Goal: Communication & Community: Ask a question

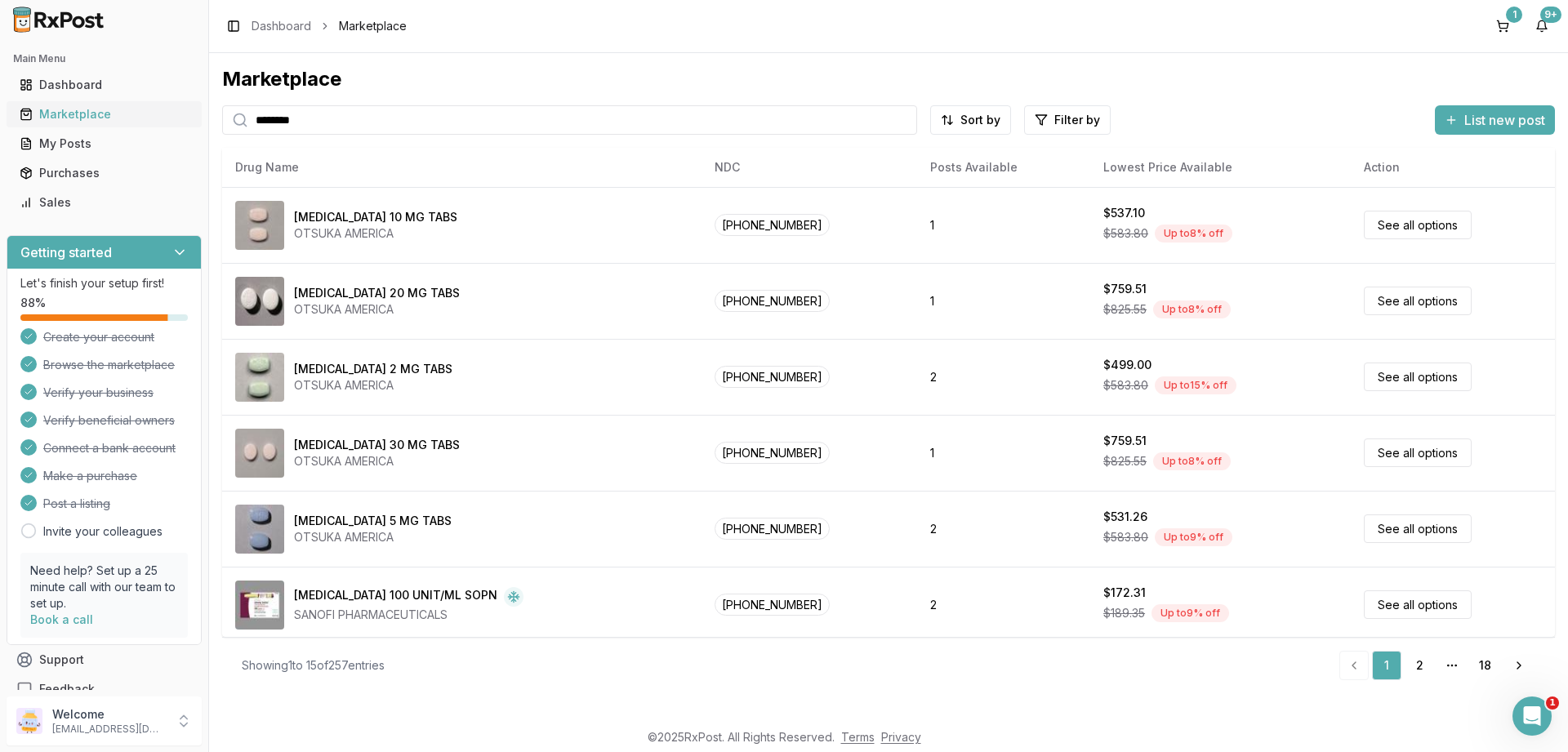
click at [73, 116] on div "Marketplace" at bounding box center [104, 114] width 169 height 17
click at [69, 172] on div "Purchases" at bounding box center [104, 173] width 169 height 17
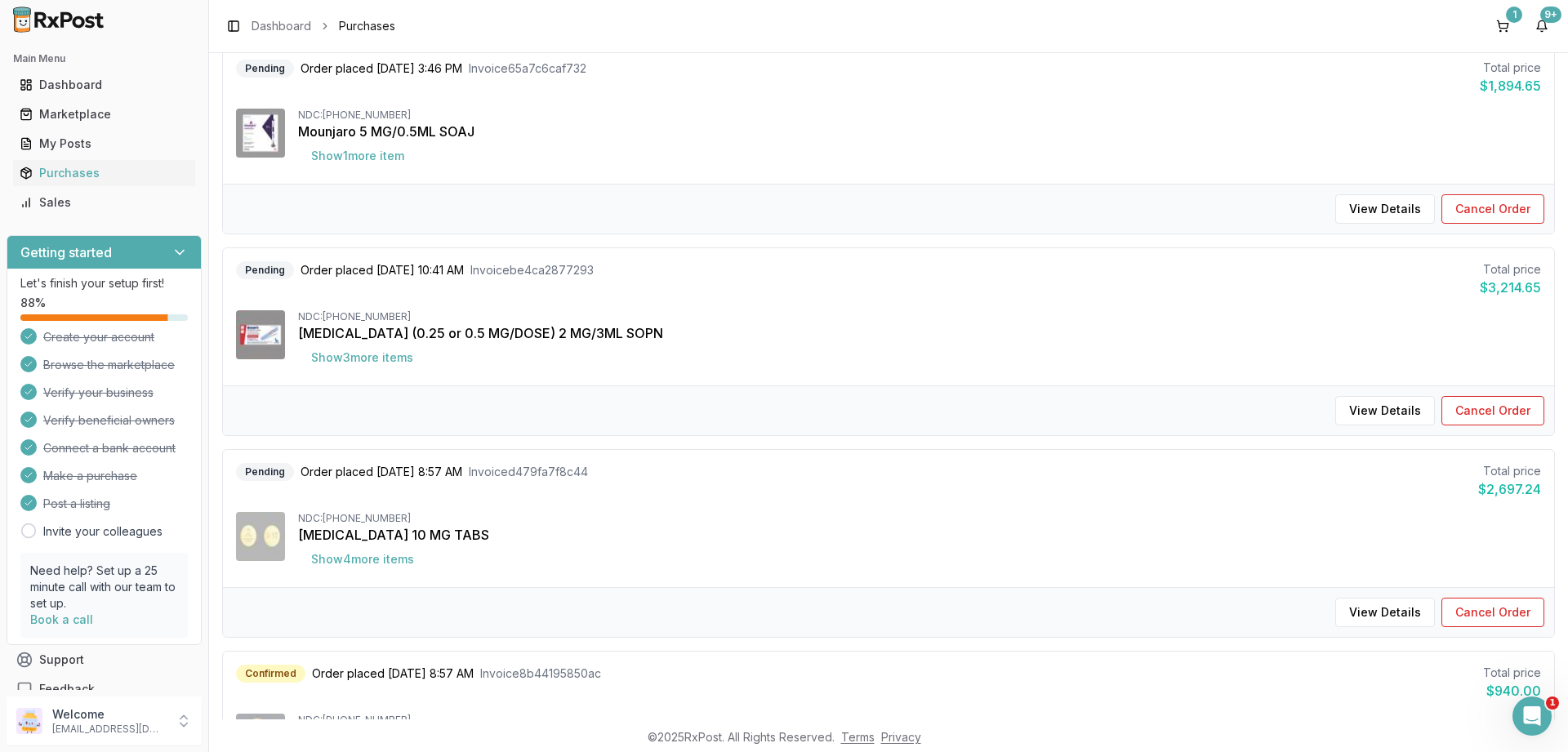
scroll to position [588, 0]
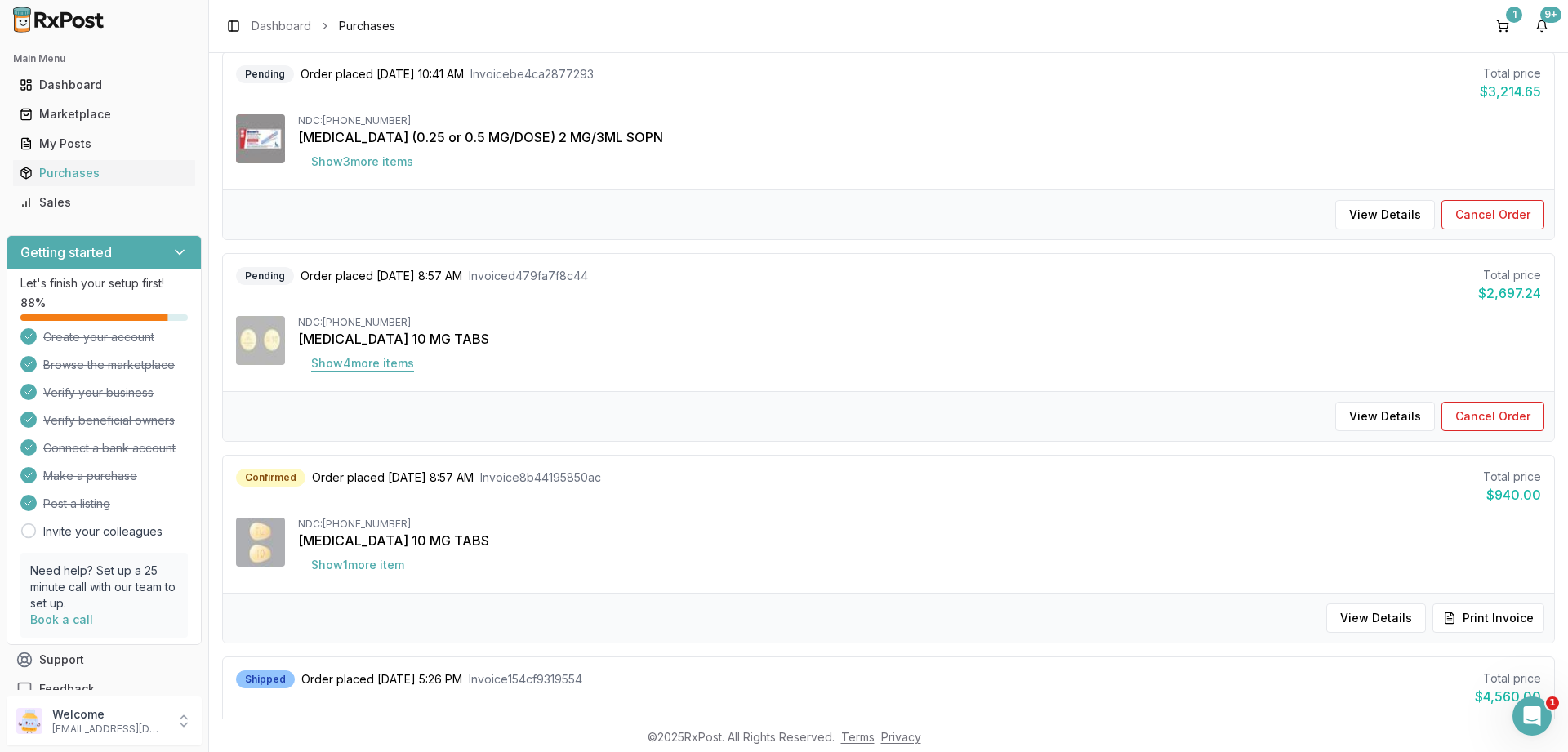
click at [384, 366] on button "Show 4 more item s" at bounding box center [363, 364] width 130 height 30
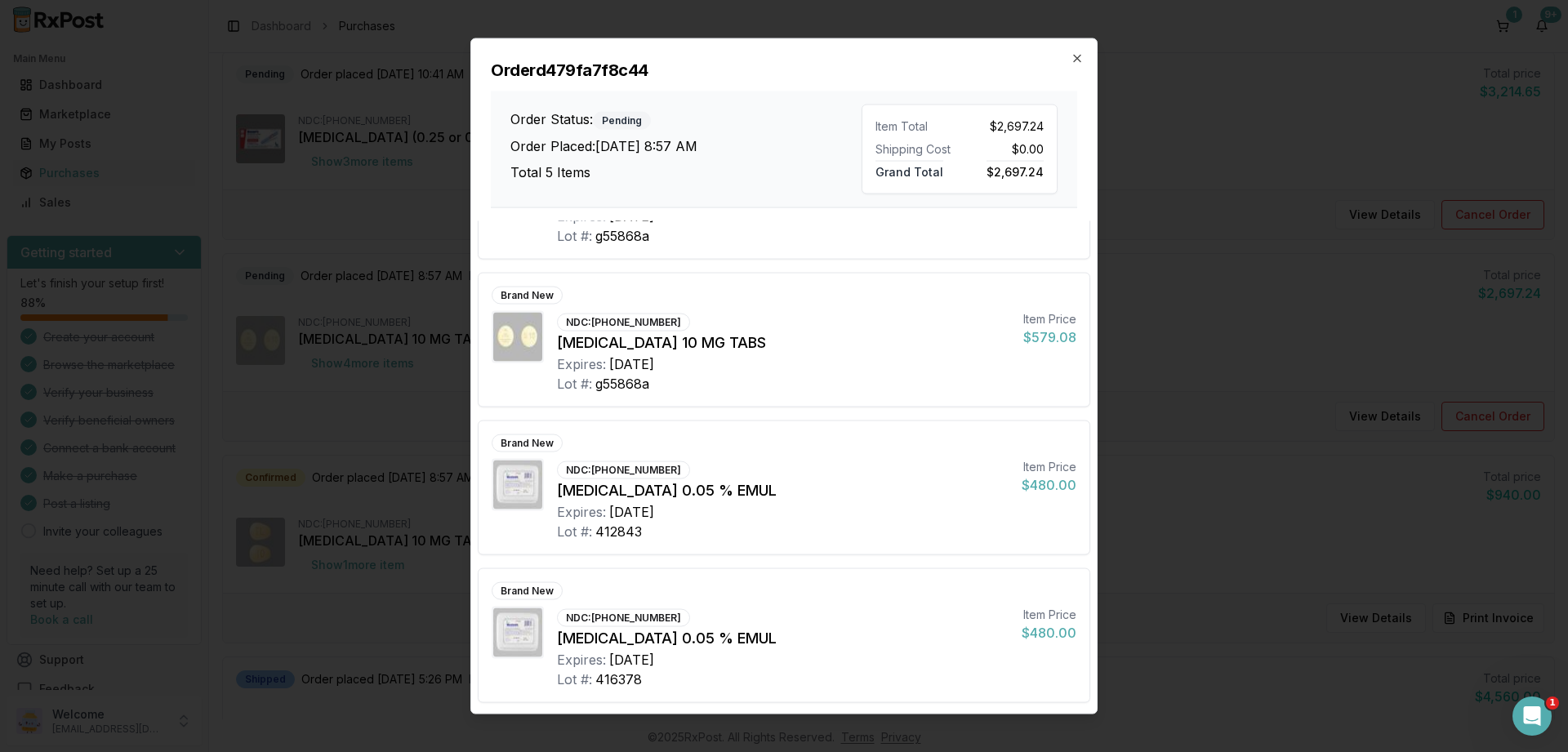
scroll to position [0, 0]
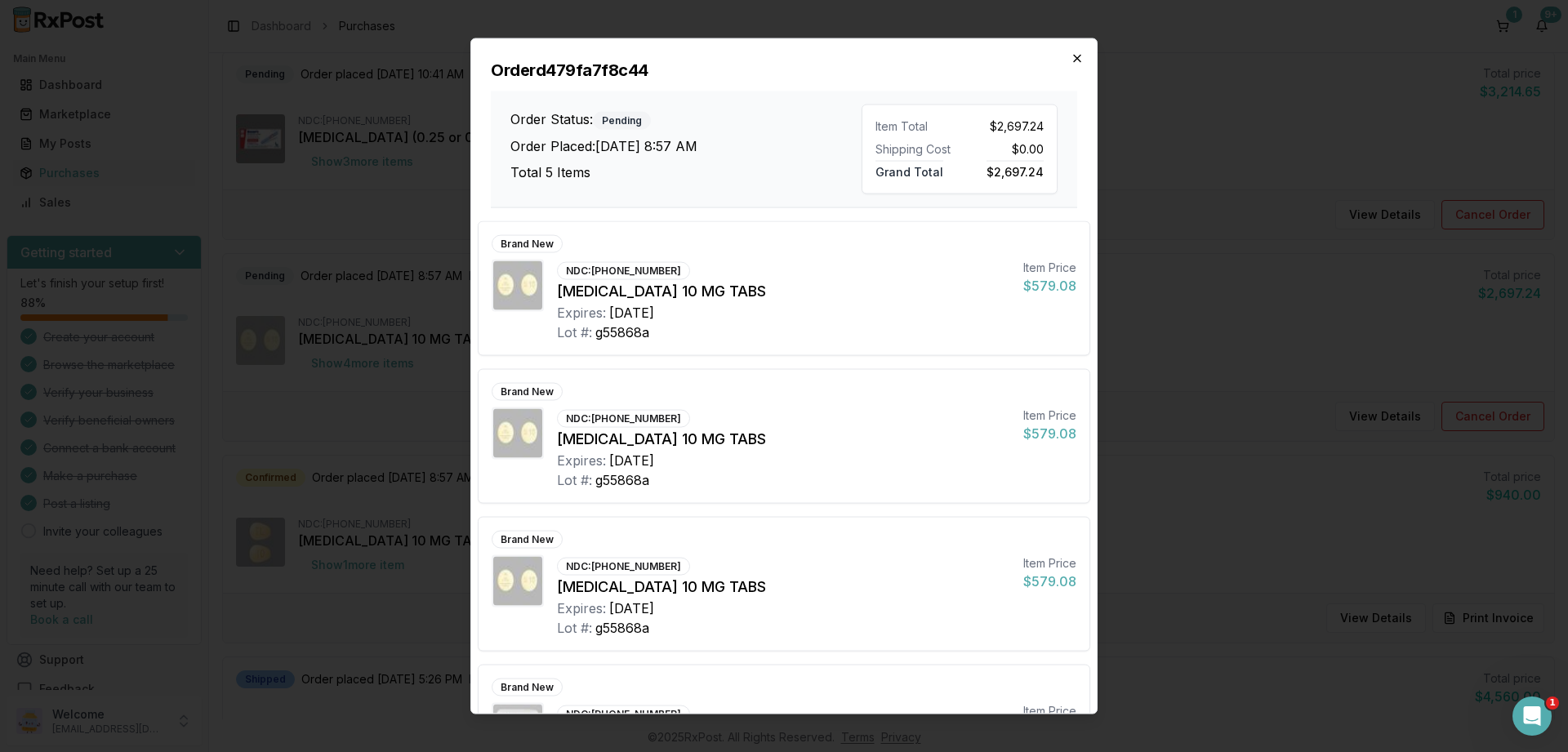
click at [1072, 60] on icon "button" at bounding box center [1077, 57] width 13 height 13
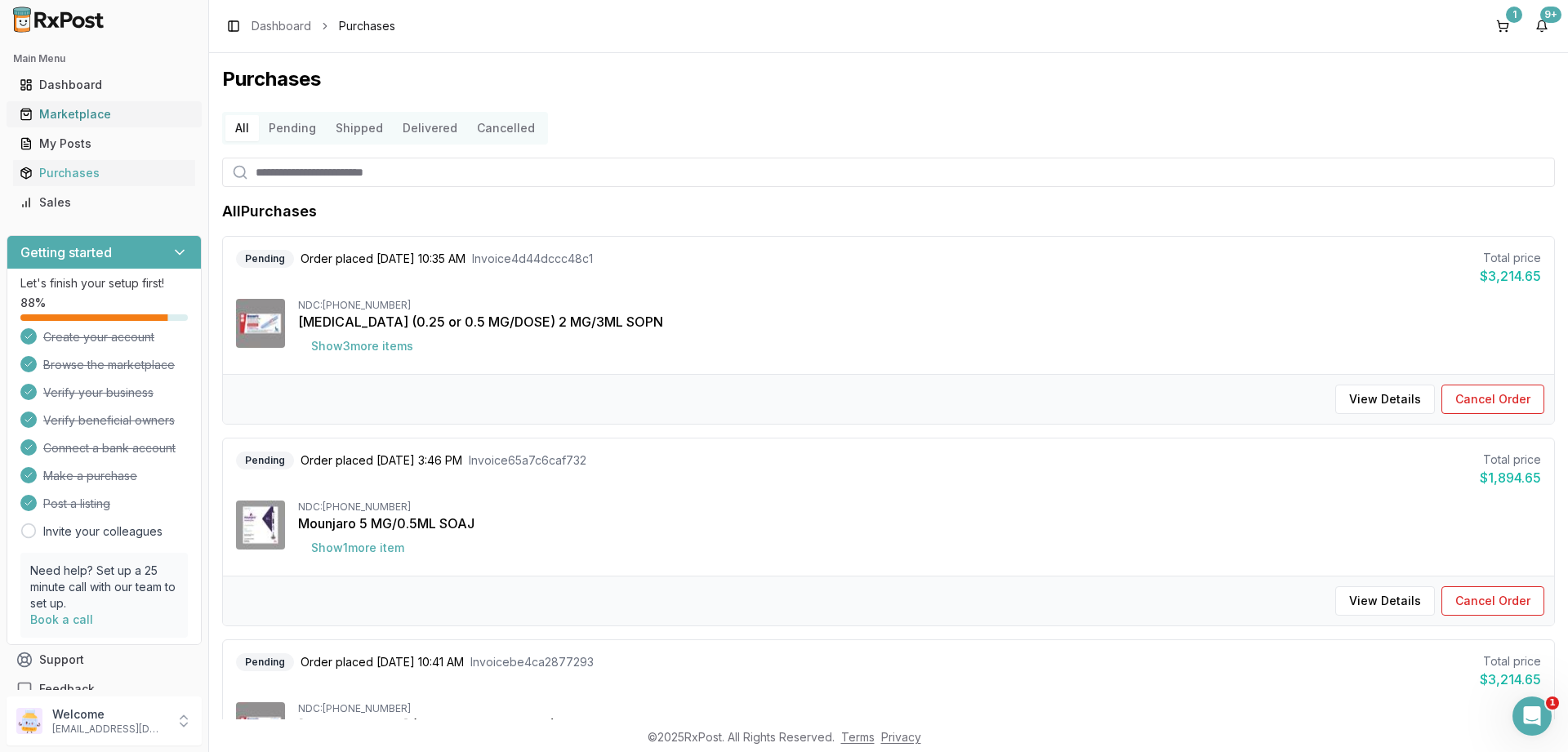
click at [65, 116] on div "Marketplace" at bounding box center [104, 114] width 169 height 17
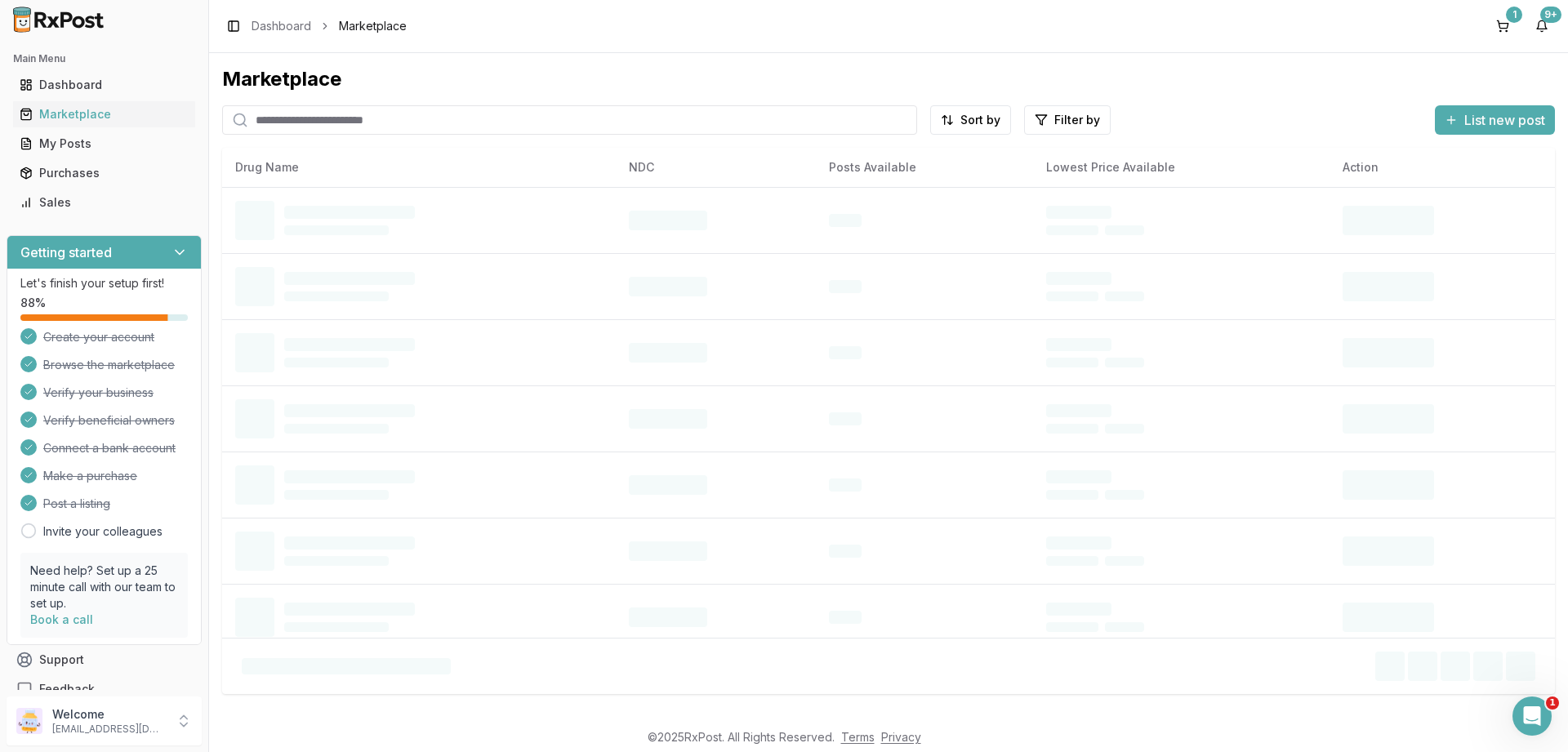
click at [450, 120] on input "search" at bounding box center [569, 121] width 695 height 30
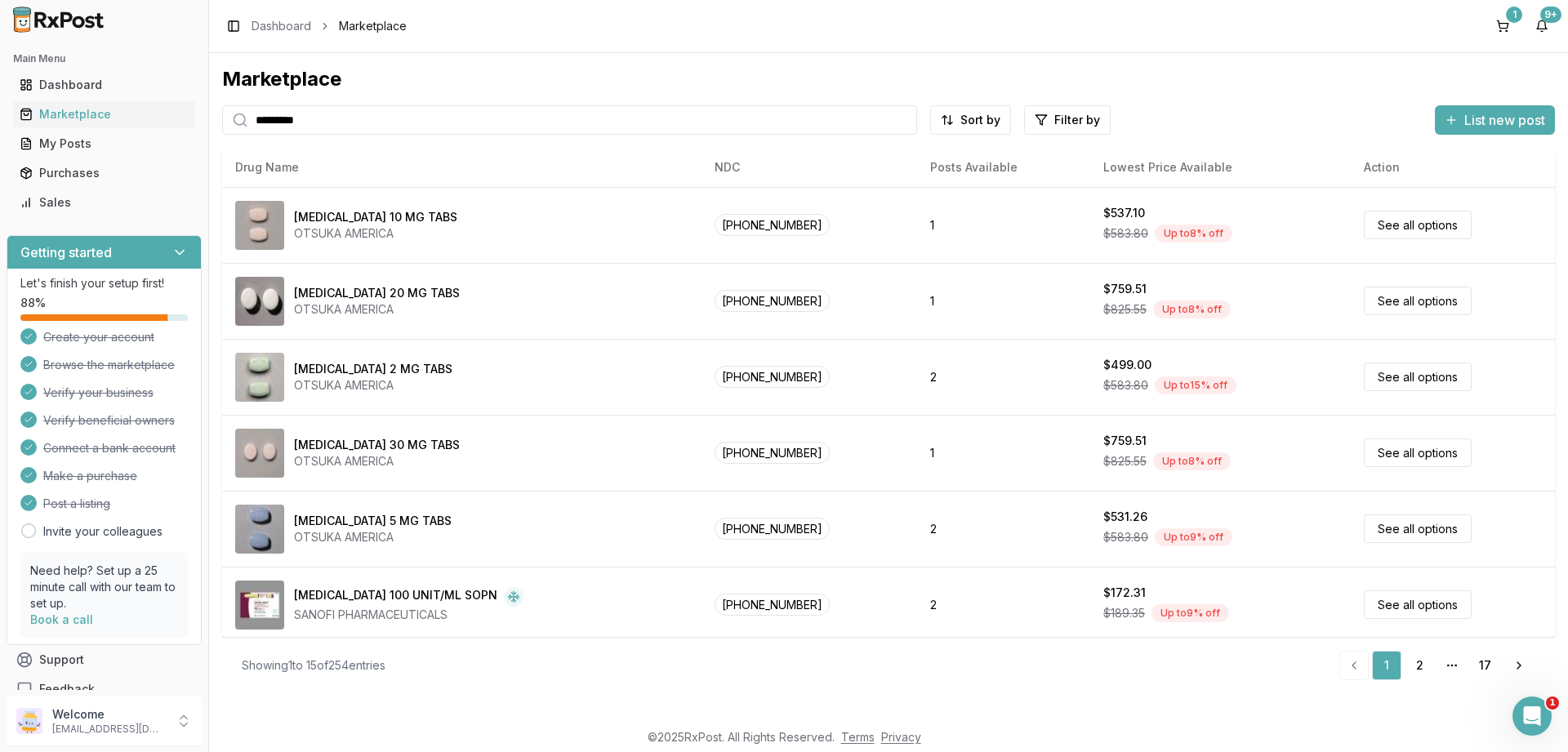
type input "*********"
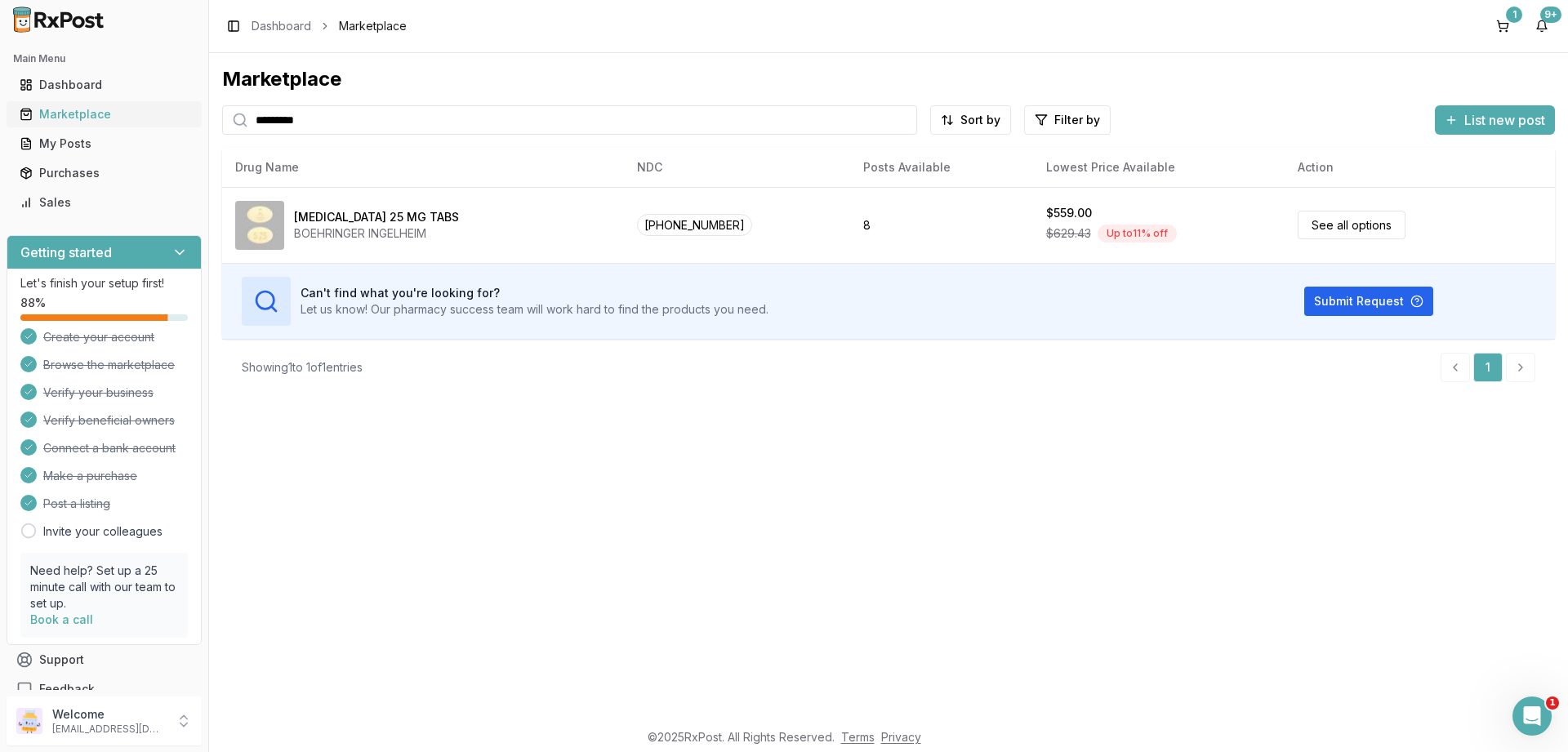
click at [61, 112] on div "Marketplace" at bounding box center [104, 114] width 169 height 17
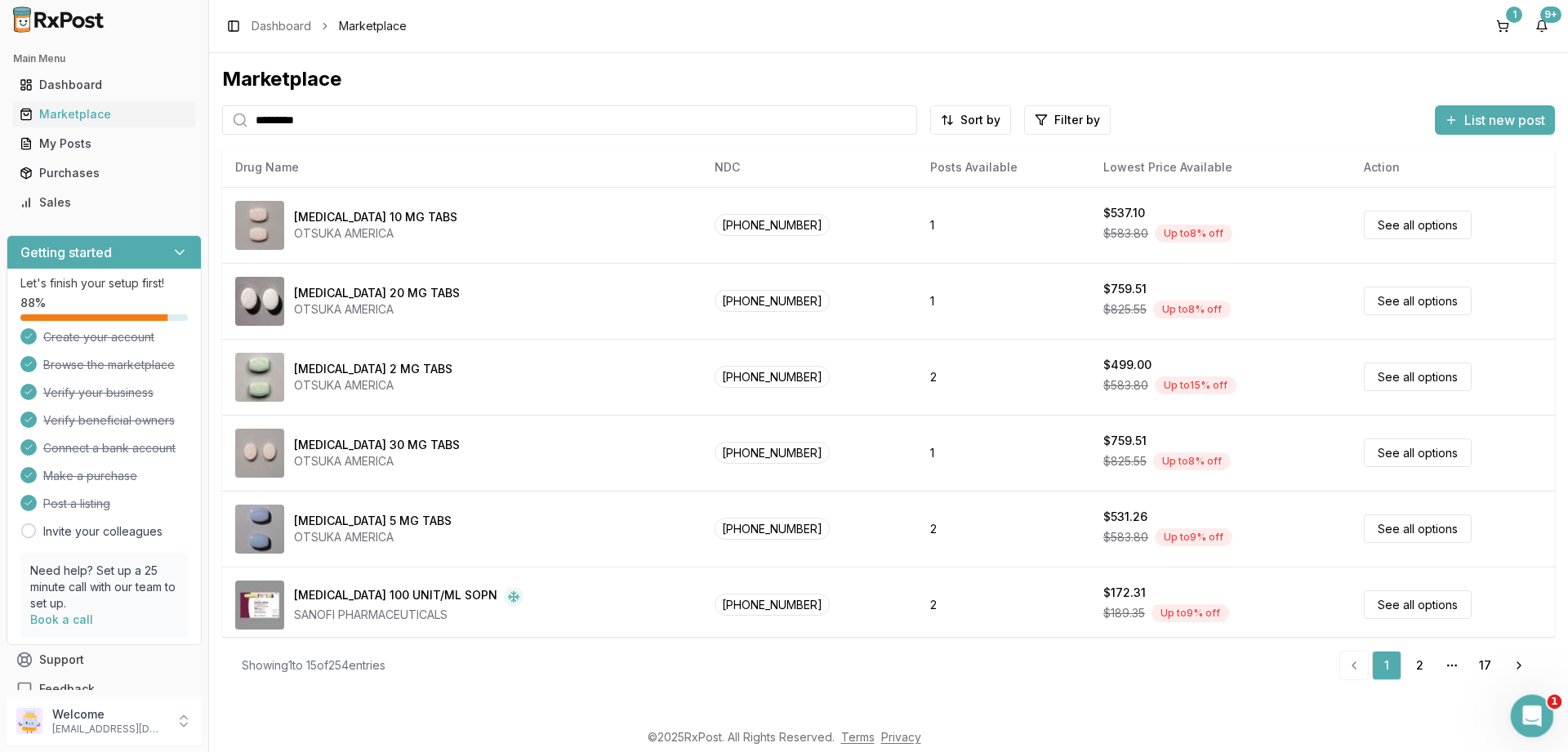
click at [1534, 716] on icon "Open Intercom Messenger" at bounding box center [1529, 713] width 27 height 27
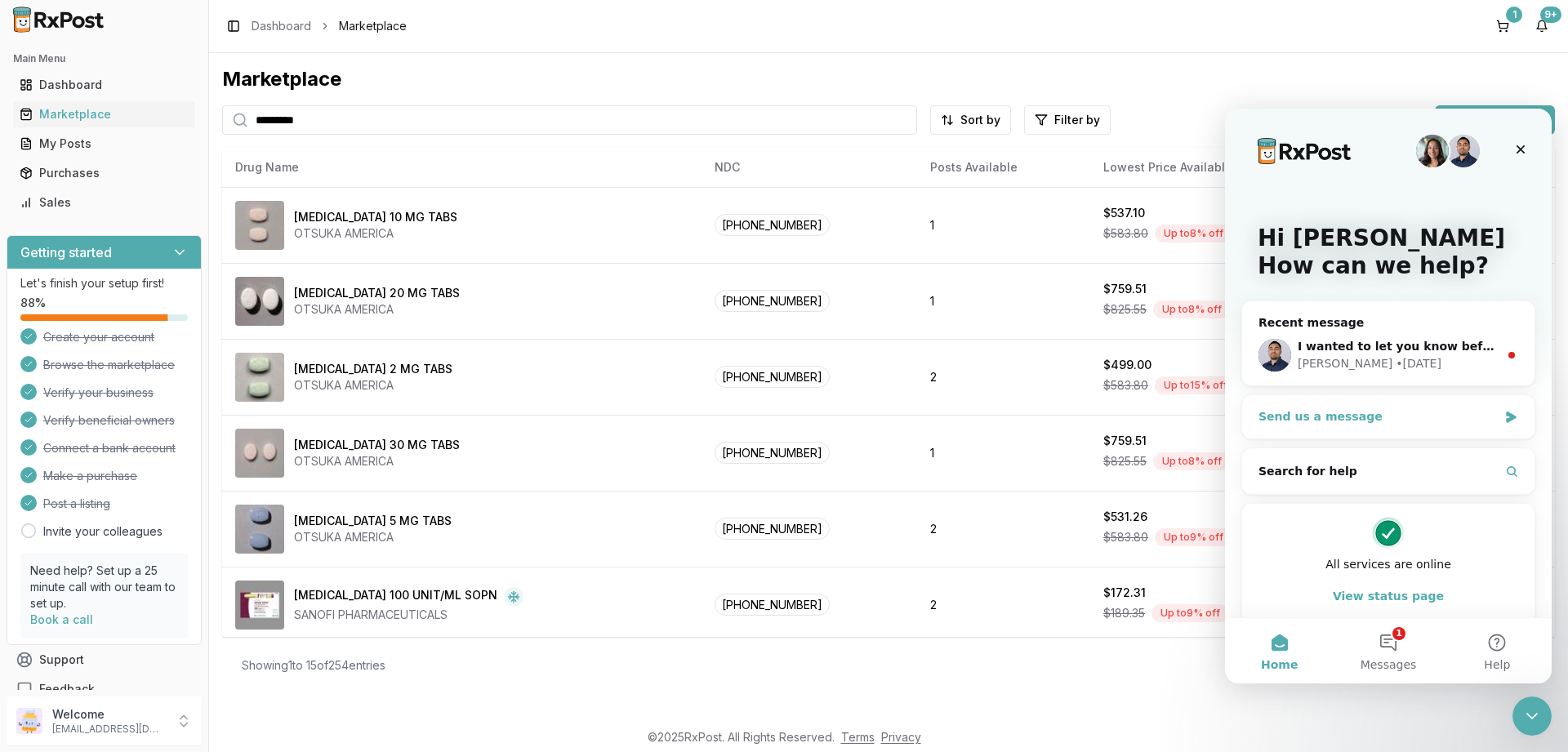
click at [1392, 411] on div "Send us a message" at bounding box center [1378, 416] width 239 height 17
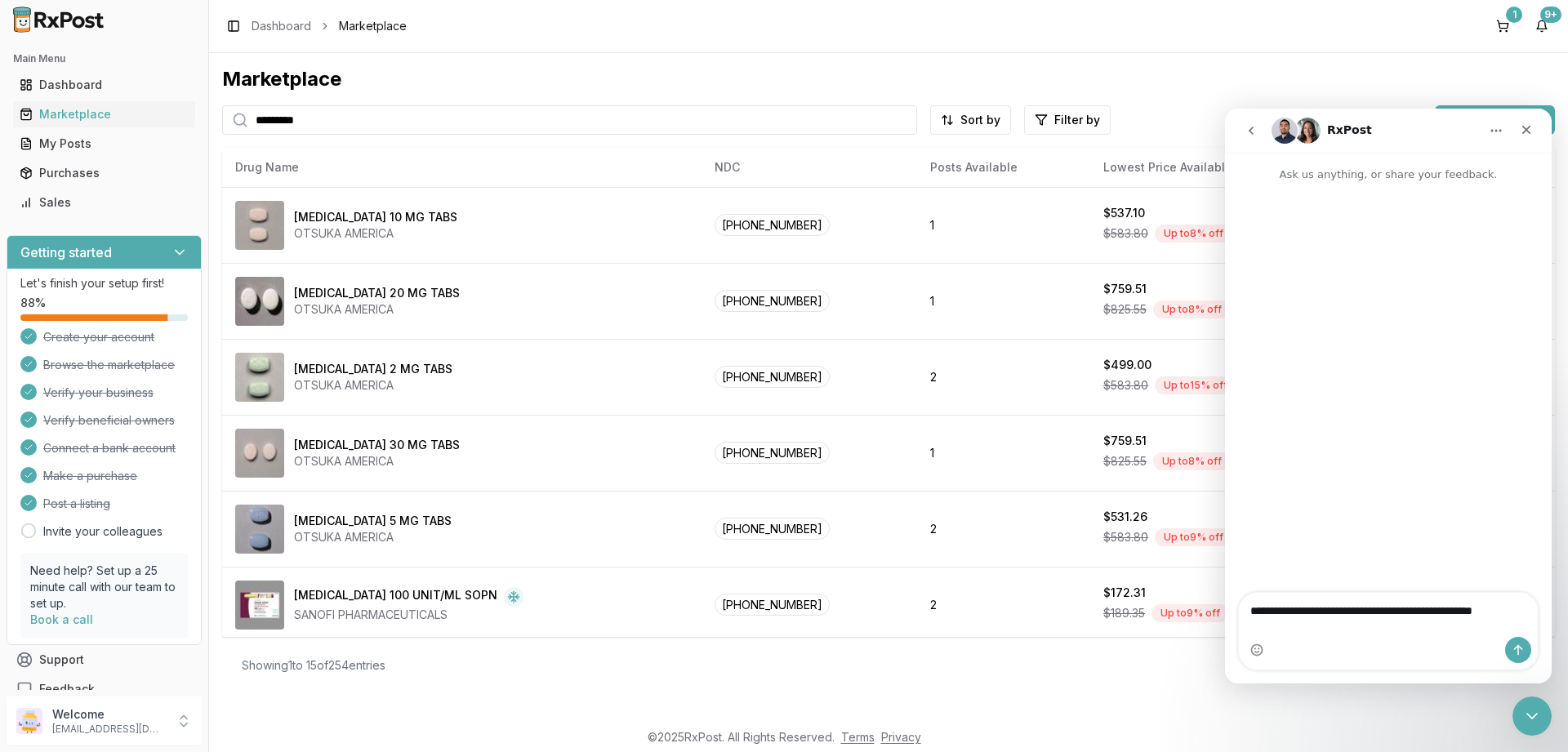
type textarea "**********"
click at [1516, 651] on icon "Send a message…" at bounding box center [1518, 649] width 13 height 13
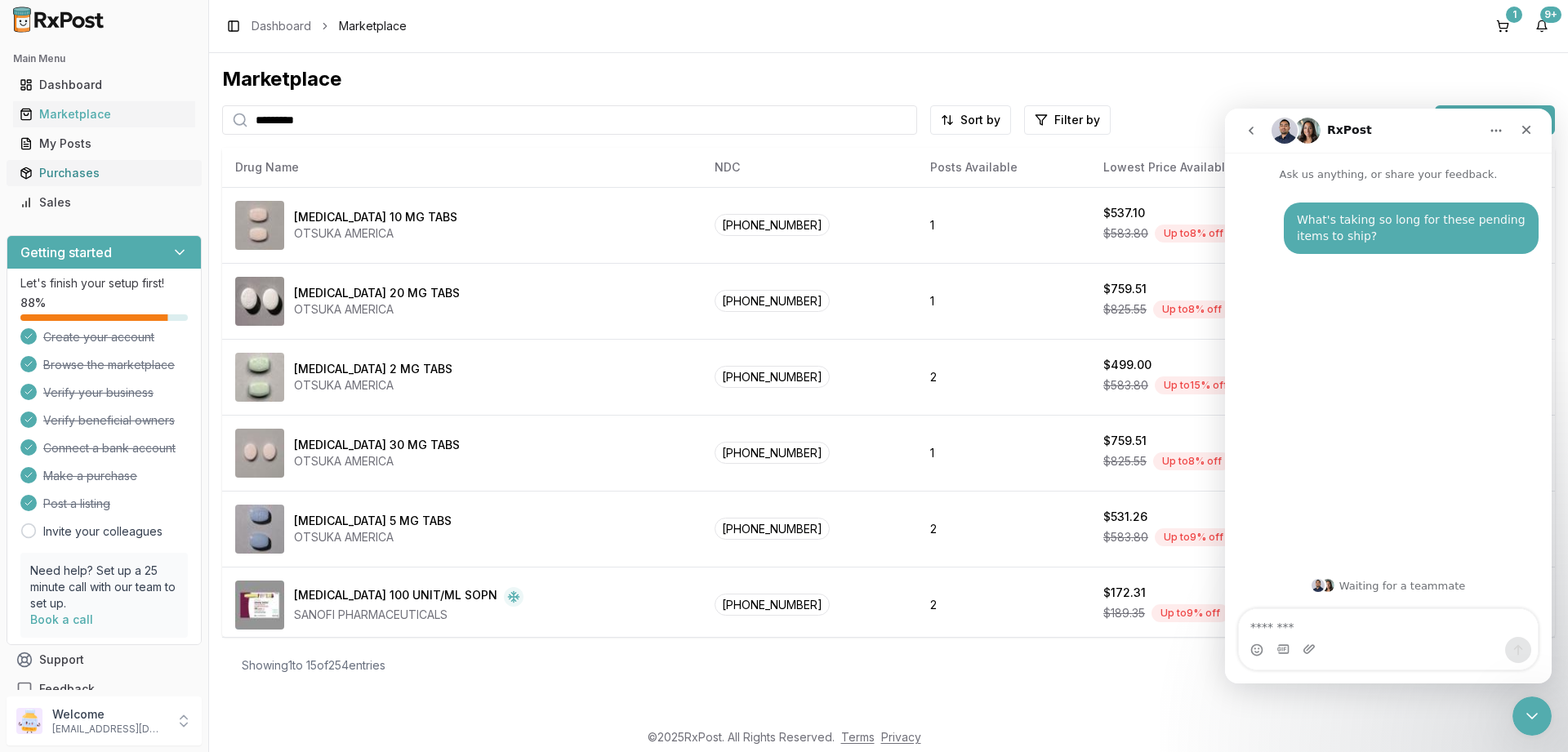
click at [55, 177] on div "Purchases" at bounding box center [104, 173] width 169 height 17
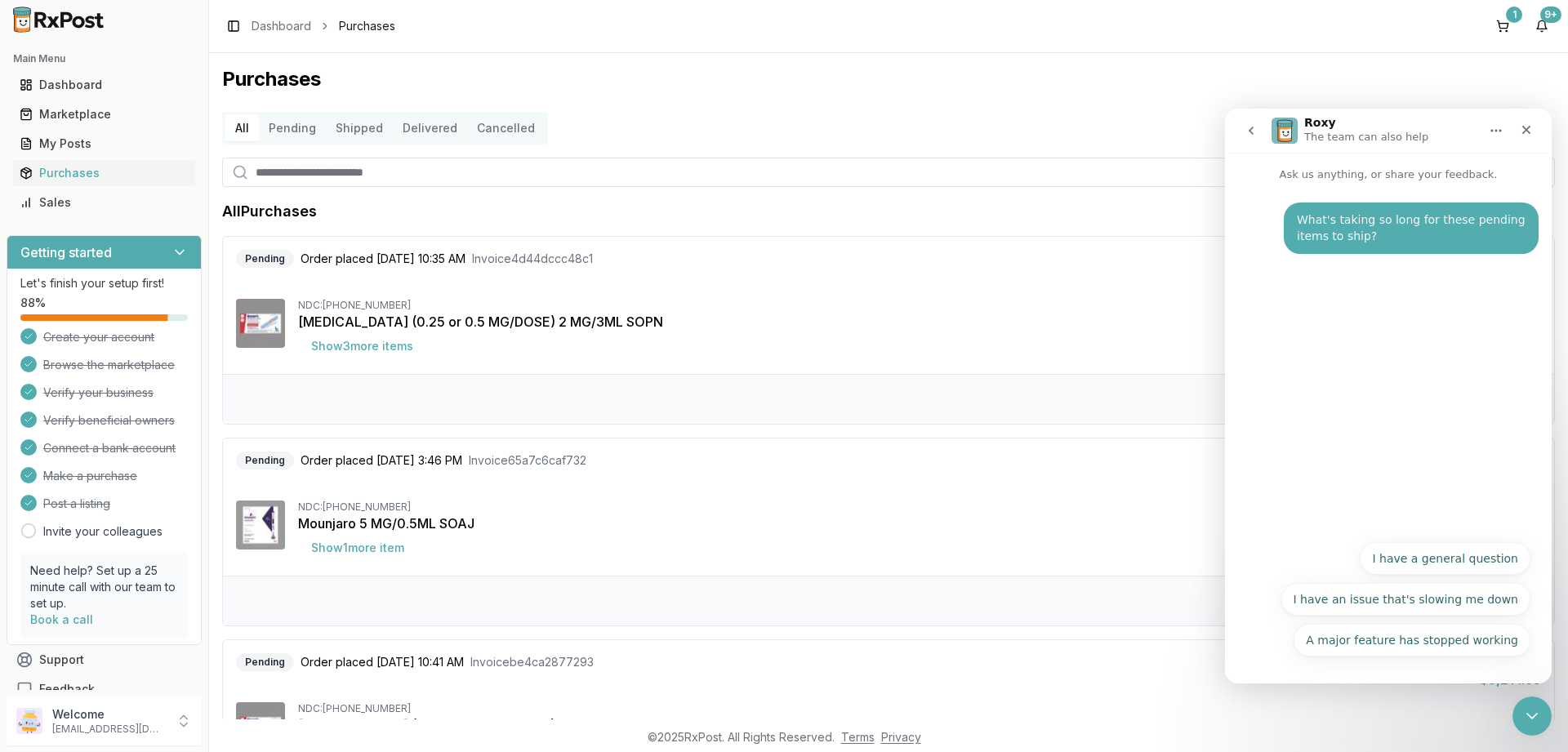
scroll to position [98, 0]
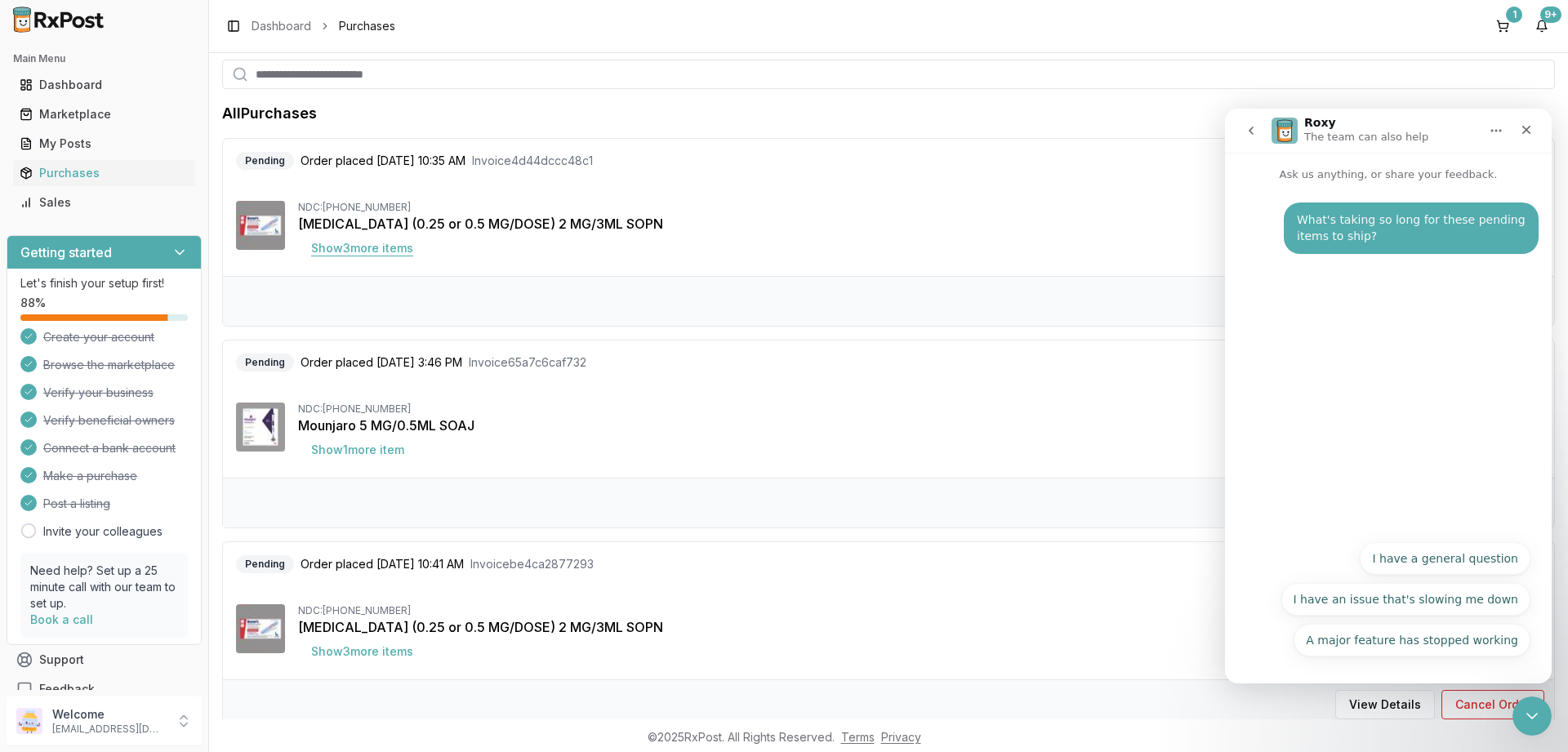
click at [384, 250] on button "Show 3 more item s" at bounding box center [363, 248] width 129 height 30
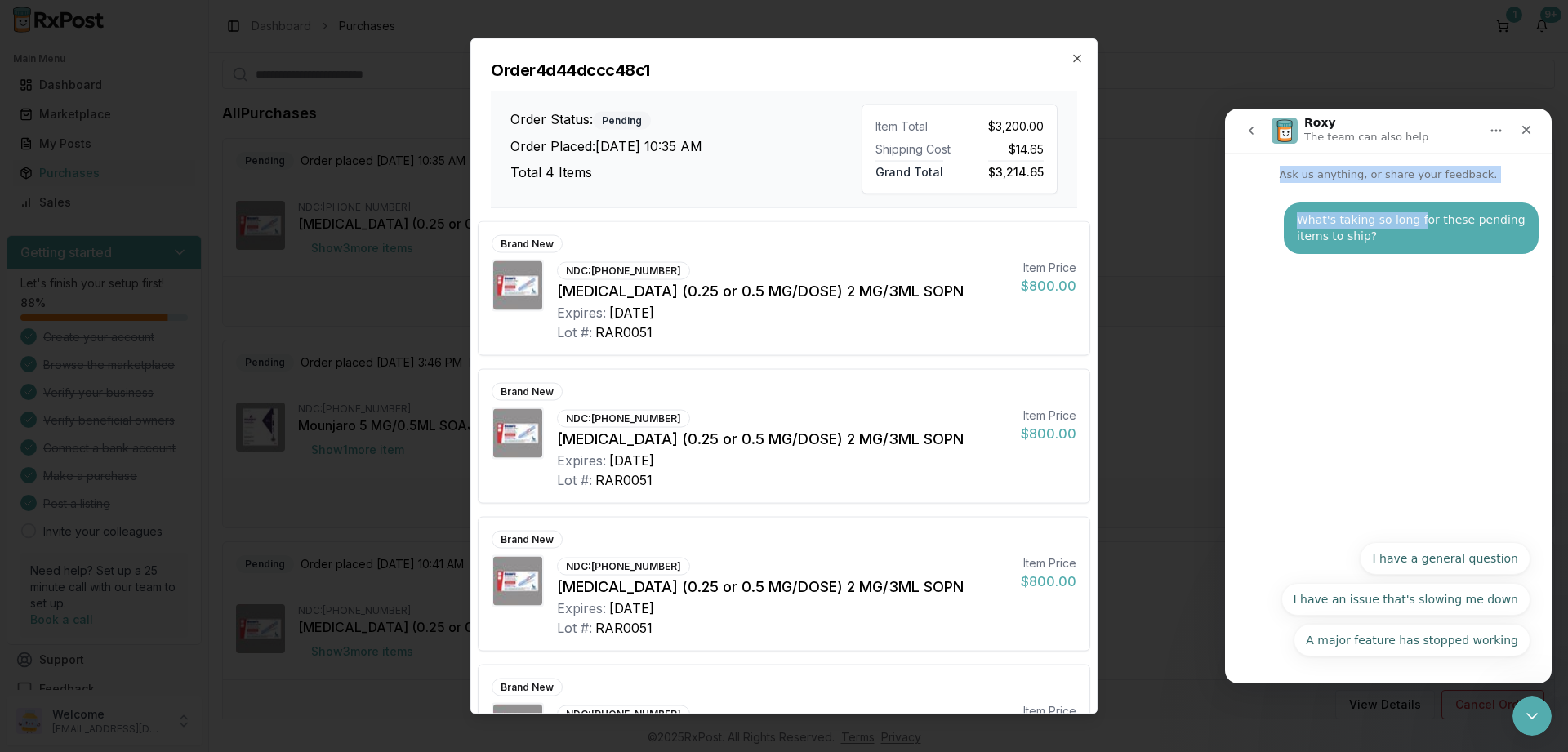
drag, startPoint x: 1418, startPoint y: 124, endPoint x: 1422, endPoint y: 146, distance: 22.4
click at [1425, 182] on div "Roxy The team can also help Ask us anything, or share your feedback. What's tak…" at bounding box center [1388, 396] width 327 height 575
click at [1079, 55] on icon "button" at bounding box center [1077, 57] width 13 height 13
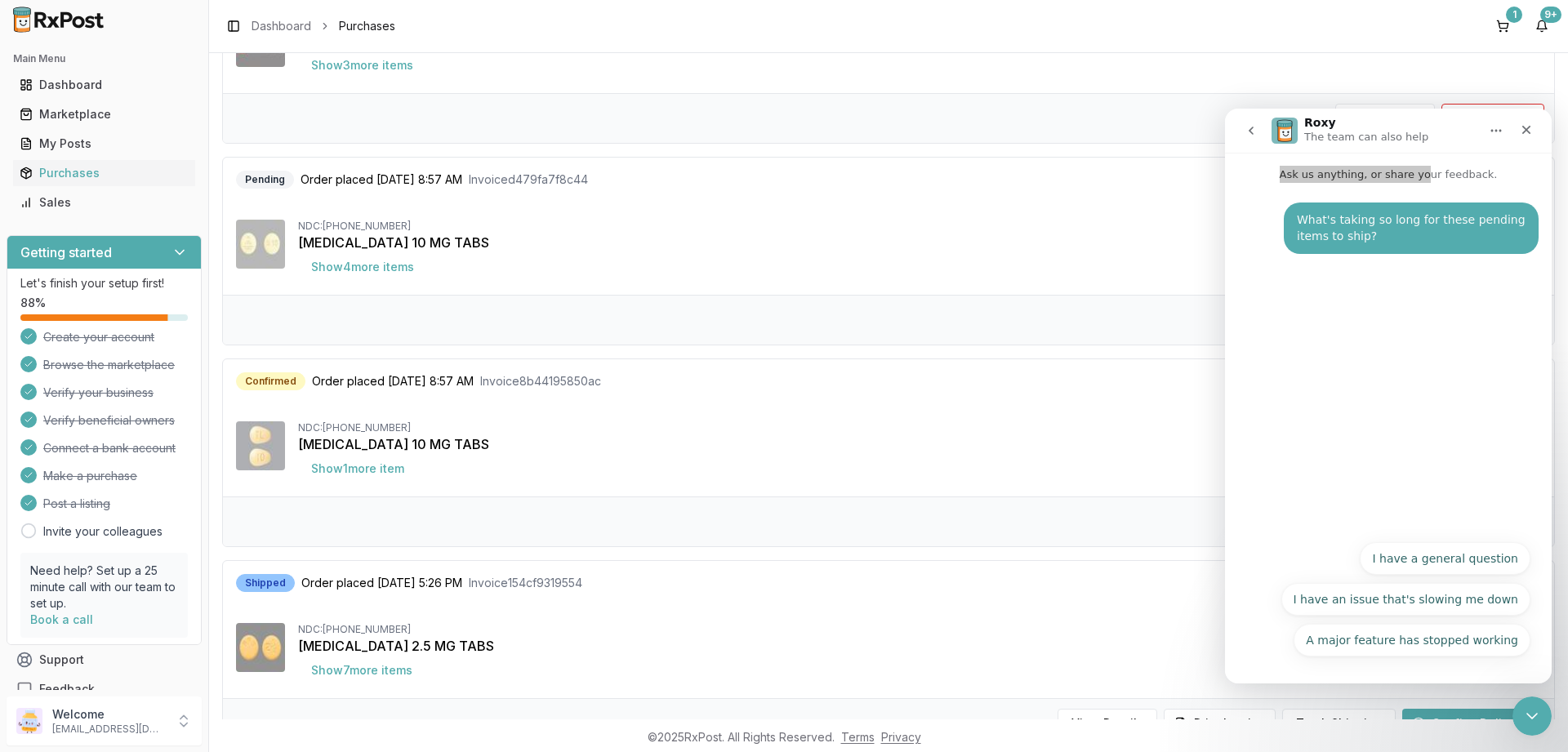
scroll to position [686, 0]
click at [384, 464] on button "Show 1 more item" at bounding box center [358, 467] width 120 height 30
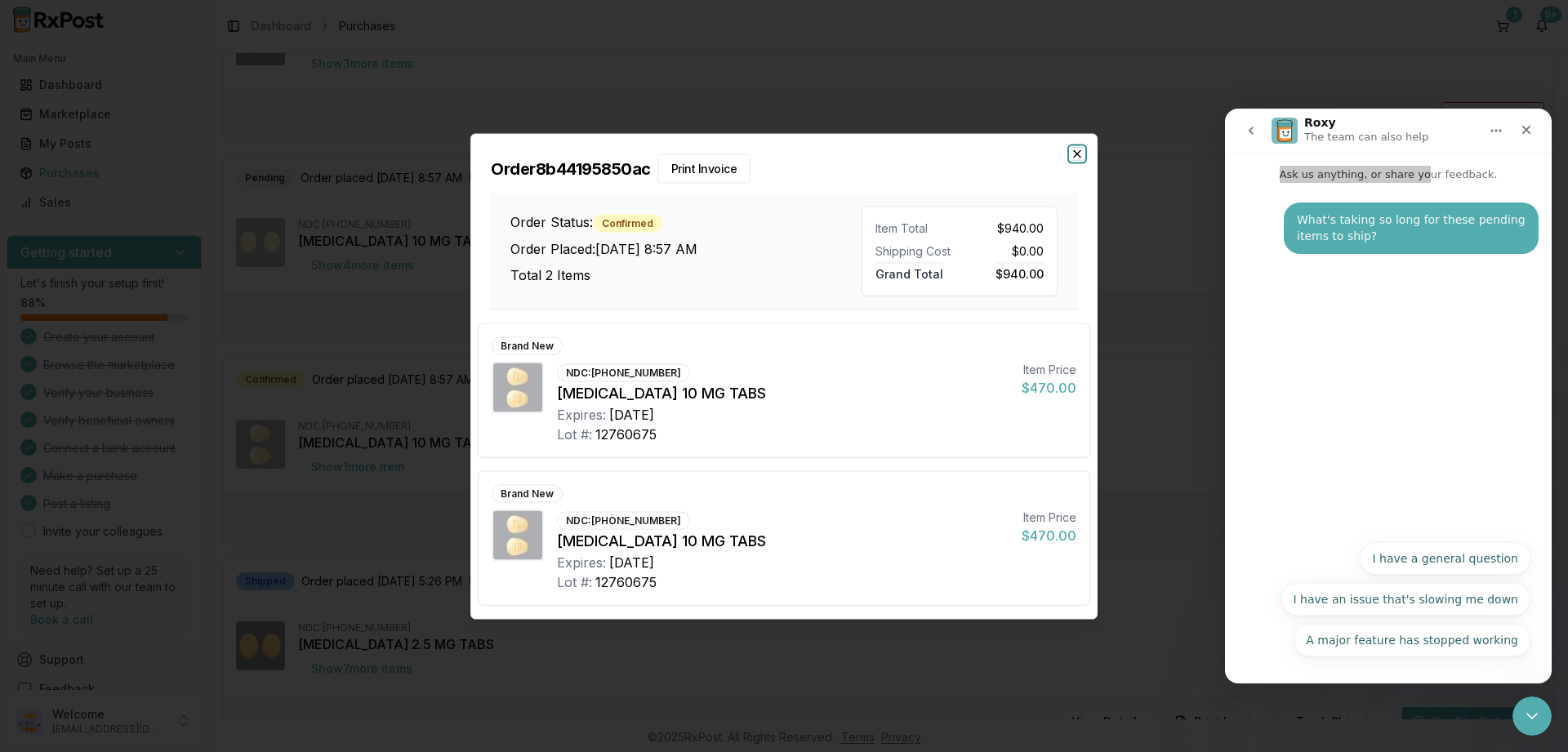
click at [1076, 154] on icon "button" at bounding box center [1077, 153] width 13 height 13
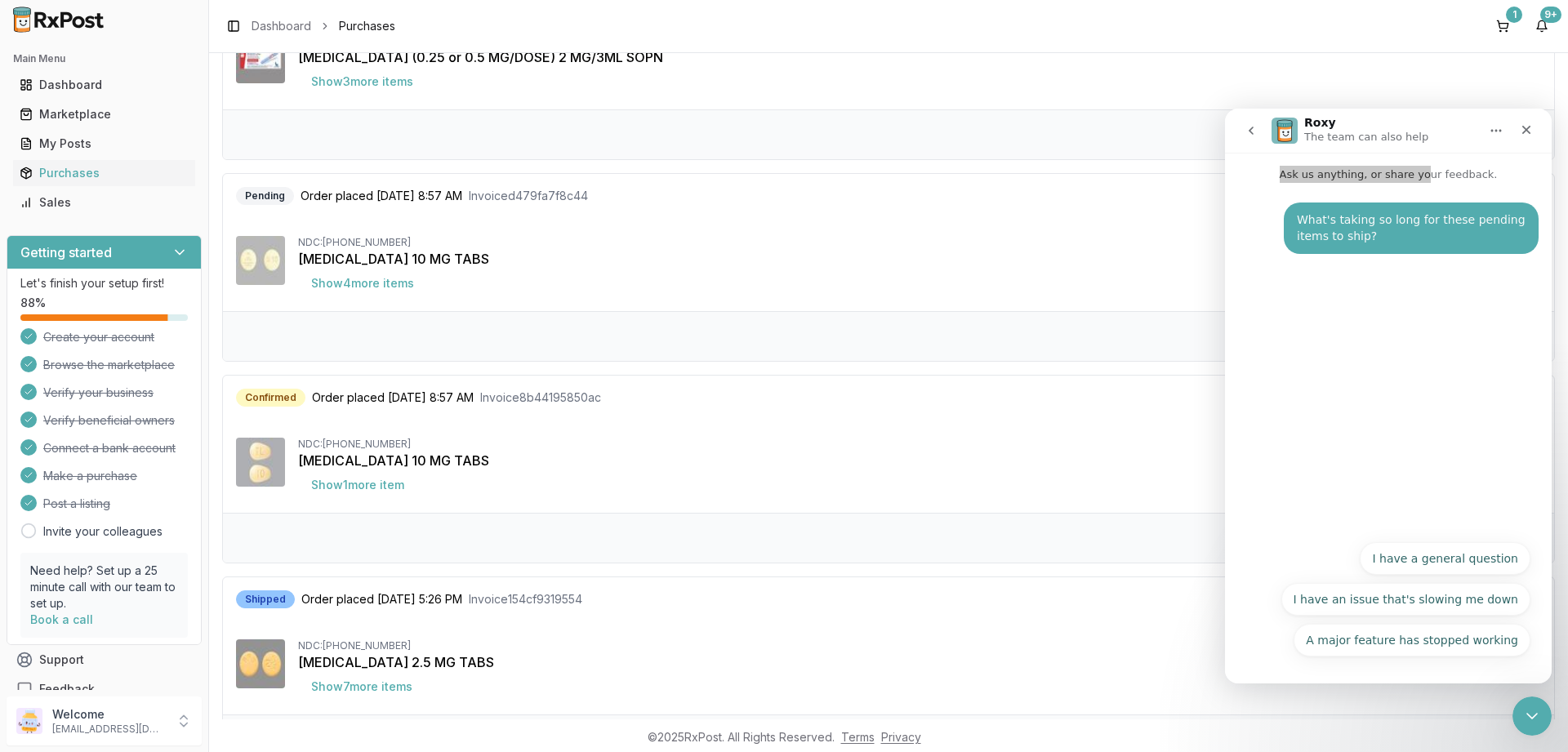
scroll to position [0, 0]
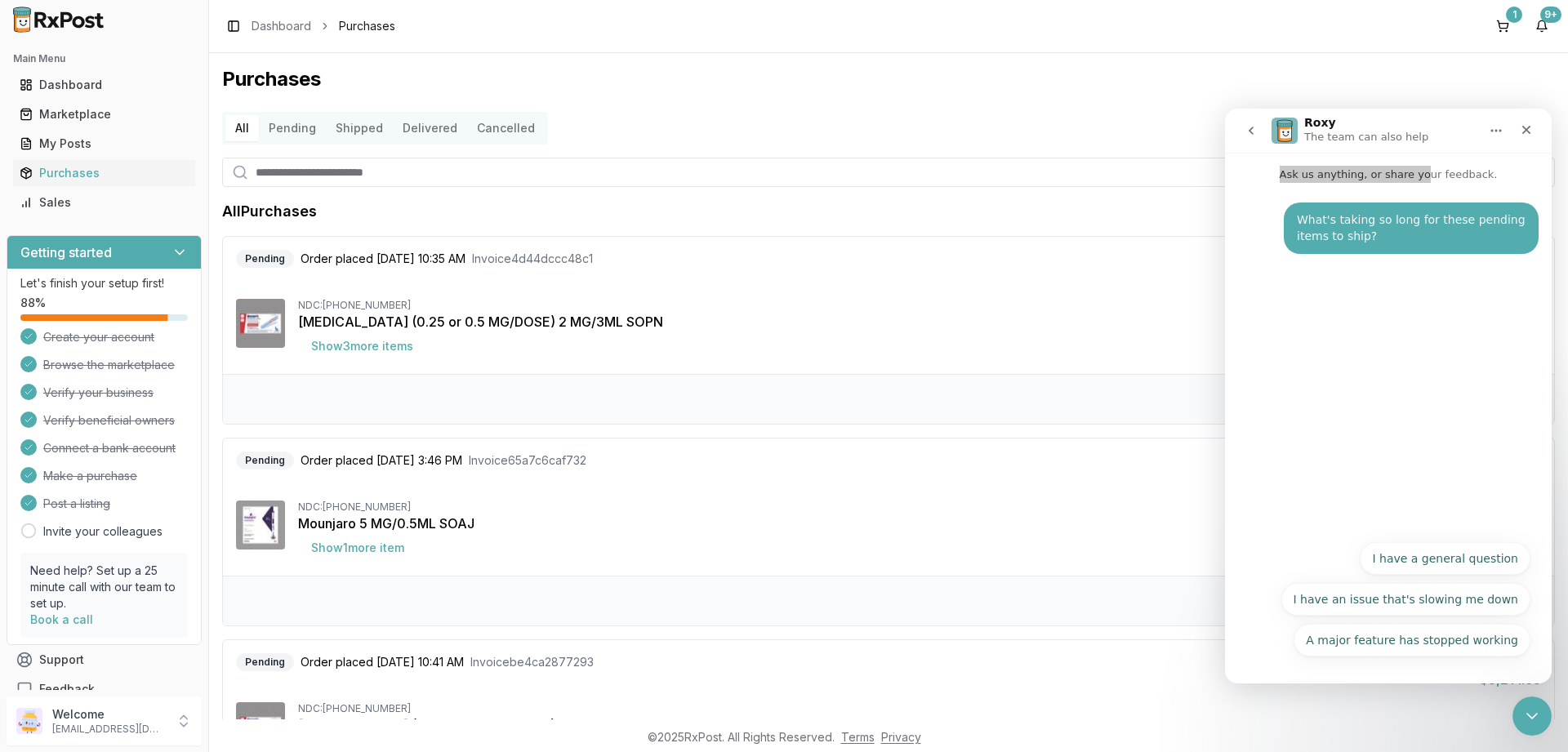
click at [297, 129] on button "Pending" at bounding box center [293, 128] width 67 height 26
click at [1444, 555] on button "I have a general question" at bounding box center [1445, 558] width 171 height 33
